Goal: Find specific page/section: Find specific page/section

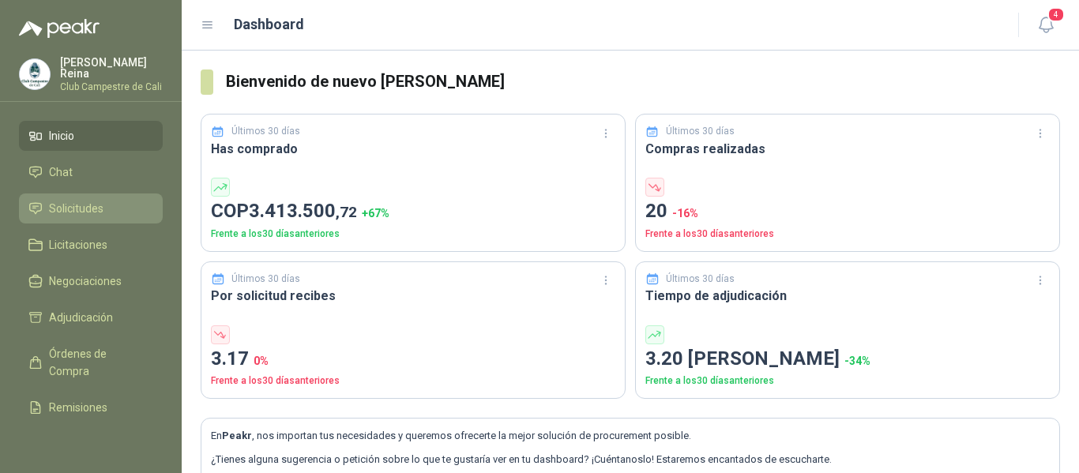
click at [95, 205] on span "Solicitudes" at bounding box center [76, 208] width 55 height 17
